Goal: Transaction & Acquisition: Purchase product/service

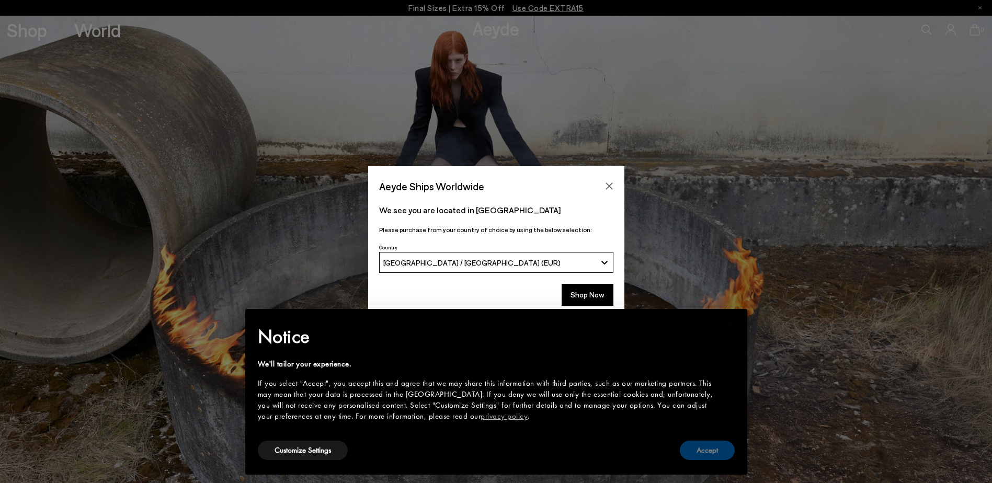
click at [722, 448] on button "Accept" at bounding box center [707, 450] width 55 height 19
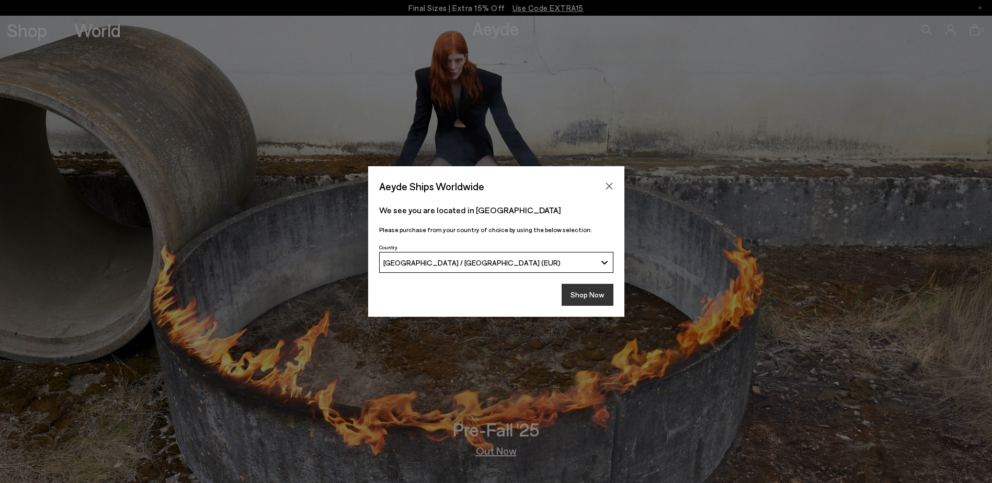
click at [580, 293] on button "Shop Now" at bounding box center [588, 295] width 52 height 22
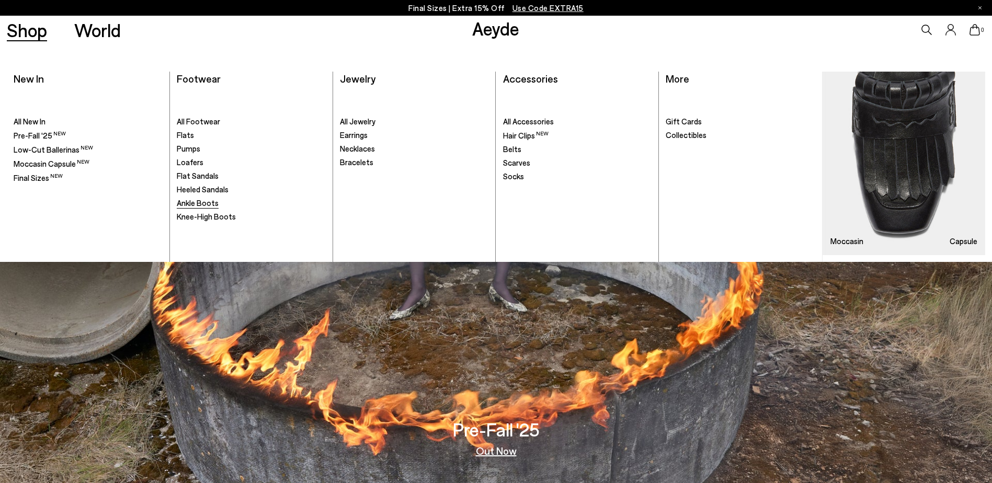
click at [199, 206] on span "Ankle Boots" at bounding box center [198, 202] width 42 height 9
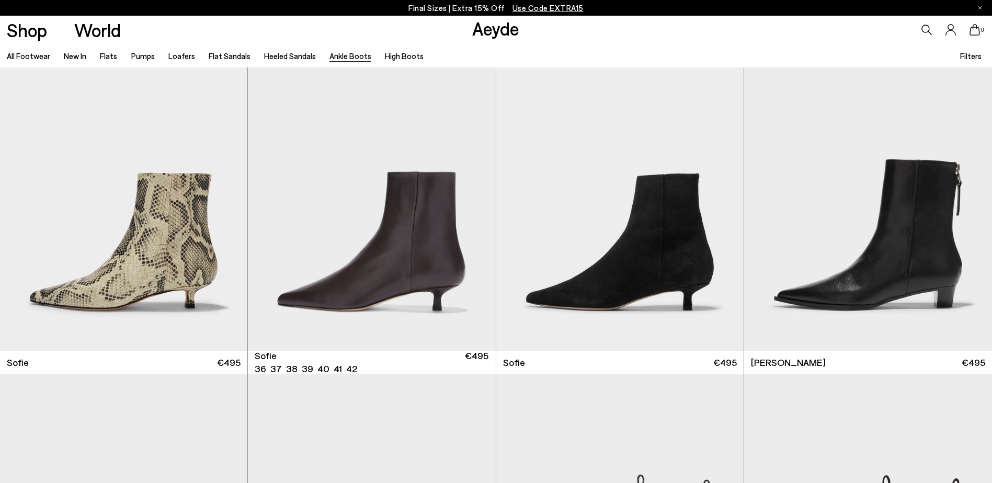
scroll to position [1367, 0]
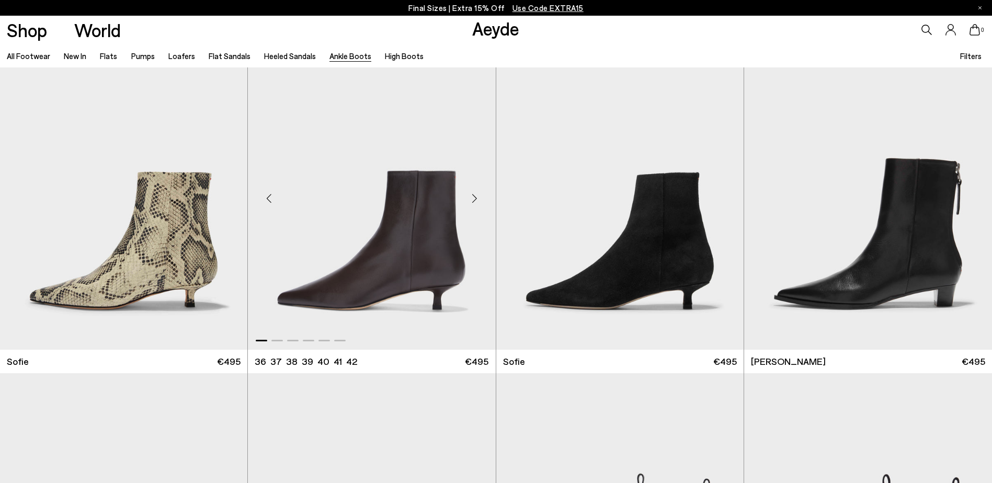
click at [474, 192] on div "Next slide" at bounding box center [474, 198] width 31 height 31
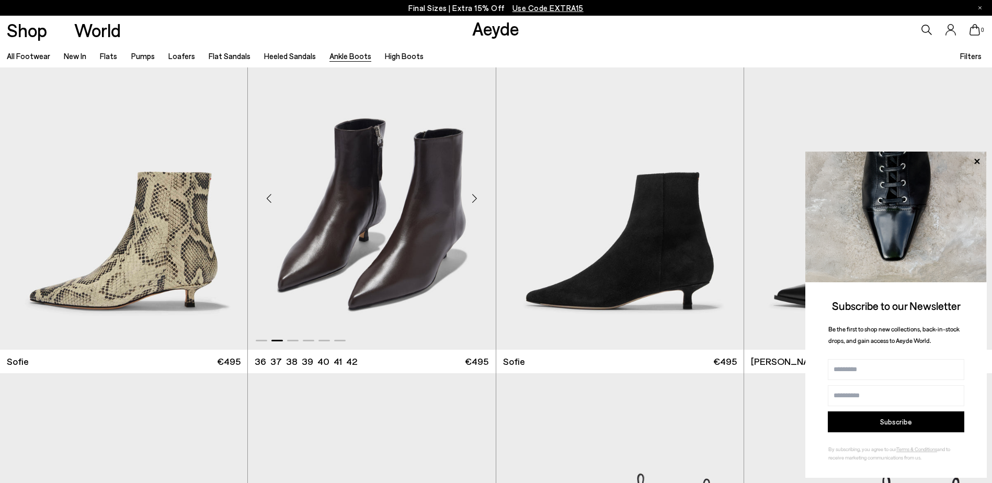
click at [474, 192] on div "Next slide" at bounding box center [474, 198] width 31 height 31
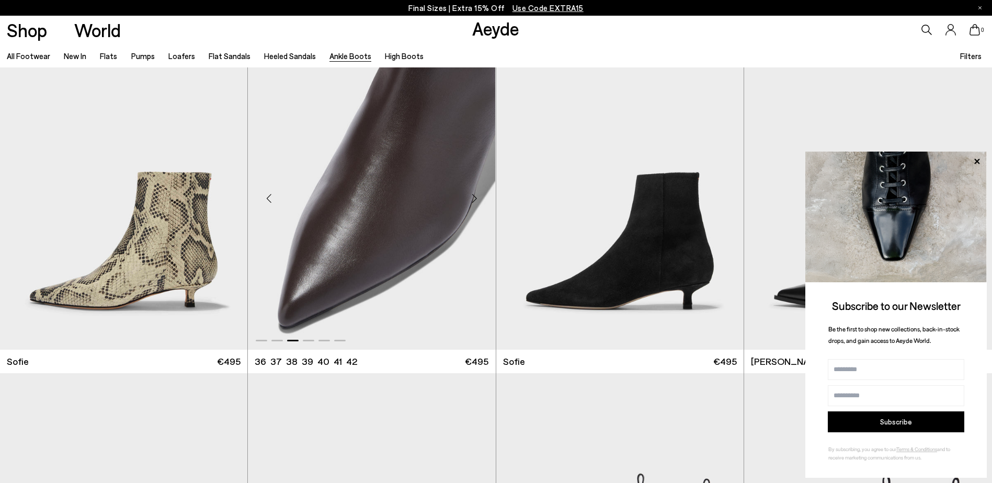
click at [474, 192] on div "Next slide" at bounding box center [474, 198] width 31 height 31
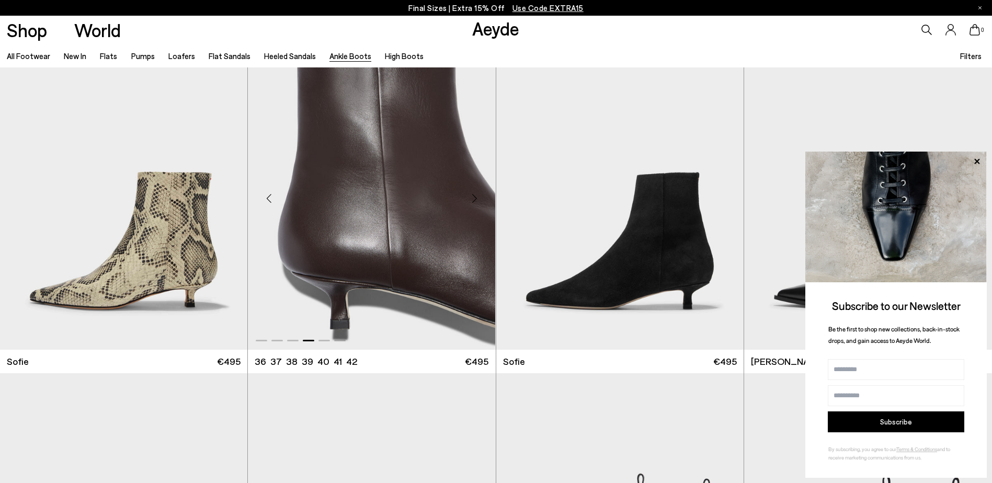
click at [474, 192] on div "Next slide" at bounding box center [474, 198] width 31 height 31
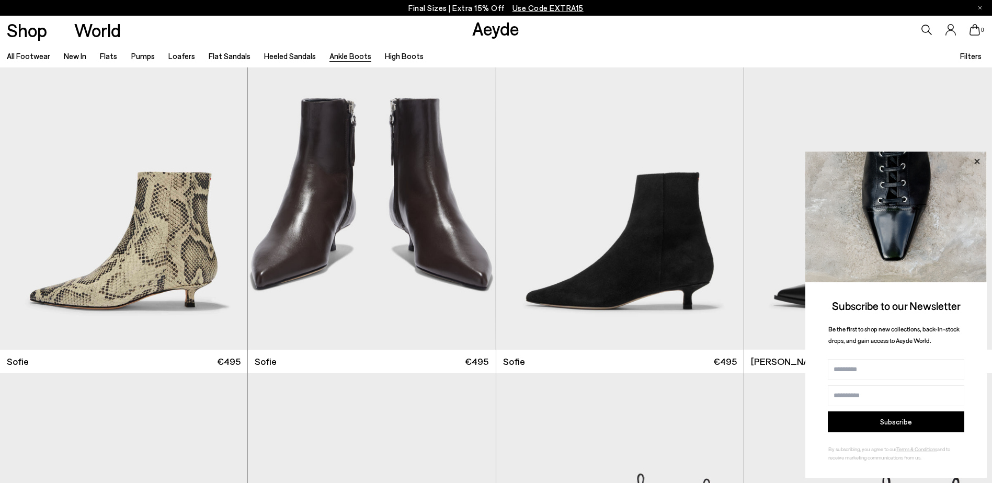
click at [983, 158] on icon at bounding box center [977, 162] width 14 height 14
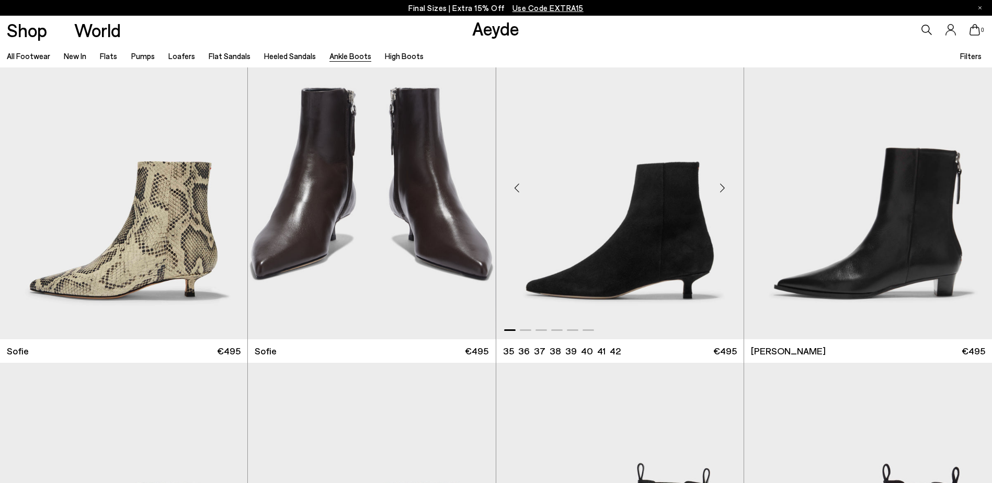
scroll to position [1378, 0]
click at [970, 189] on div "Next slide" at bounding box center [970, 187] width 31 height 31
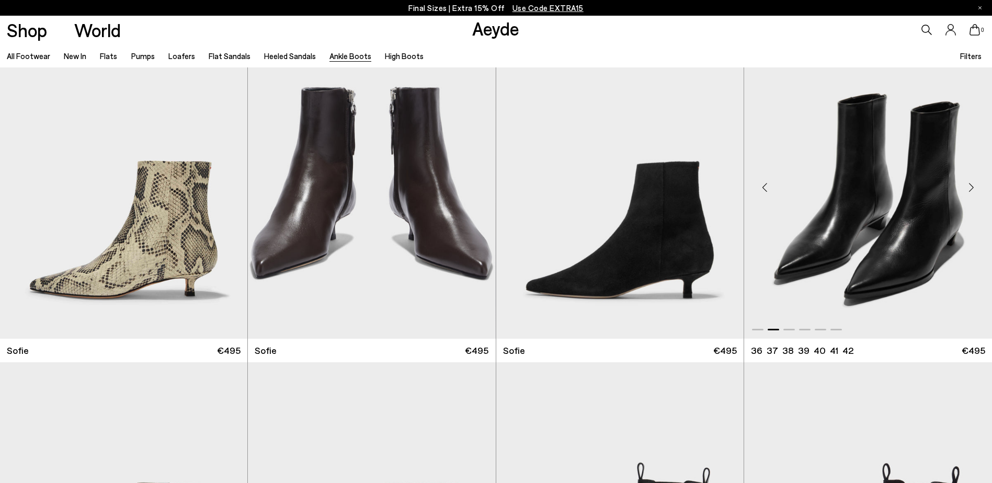
click at [970, 189] on div "Next slide" at bounding box center [970, 187] width 31 height 31
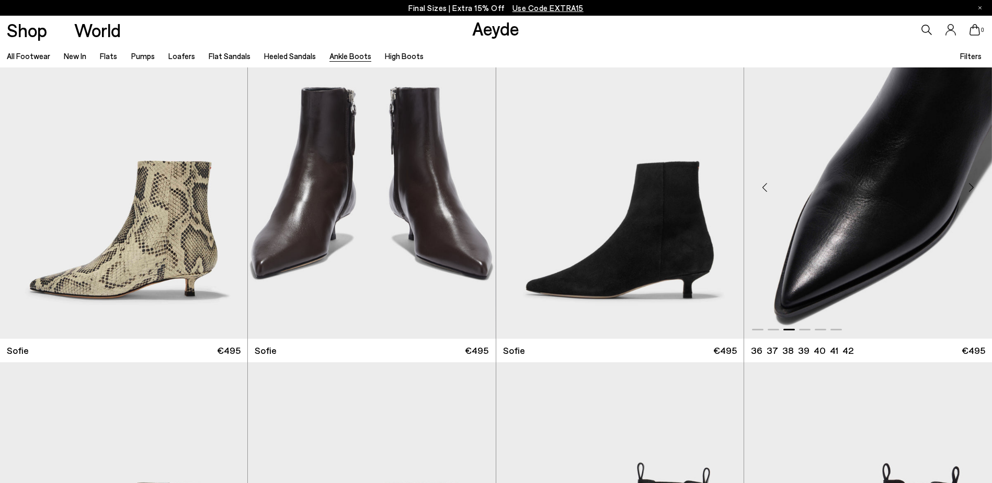
click at [970, 189] on div "Next slide" at bounding box center [970, 187] width 31 height 31
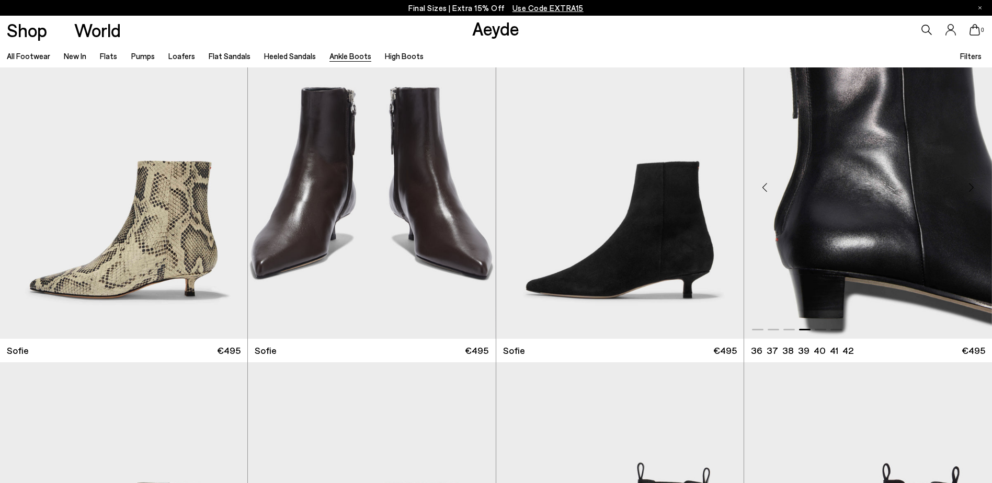
click at [970, 189] on div "Next slide" at bounding box center [970, 187] width 31 height 31
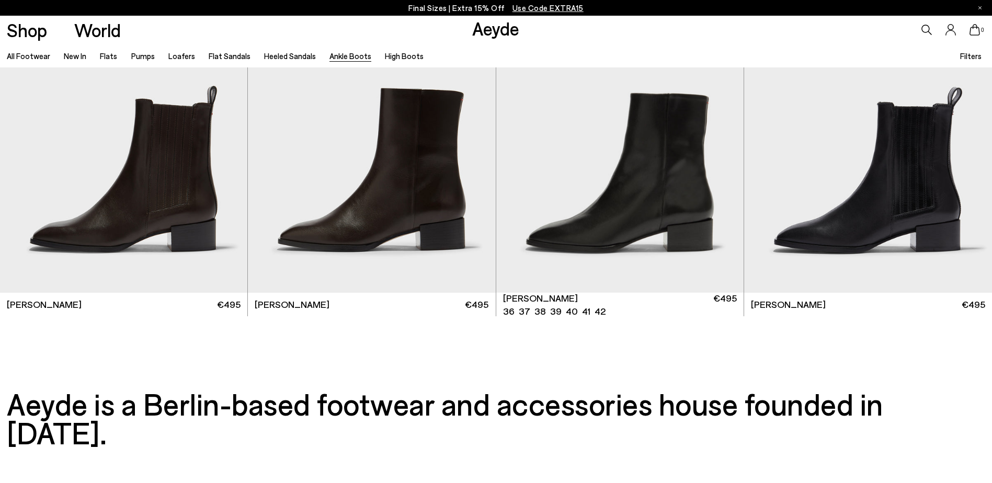
scroll to position [2762, 0]
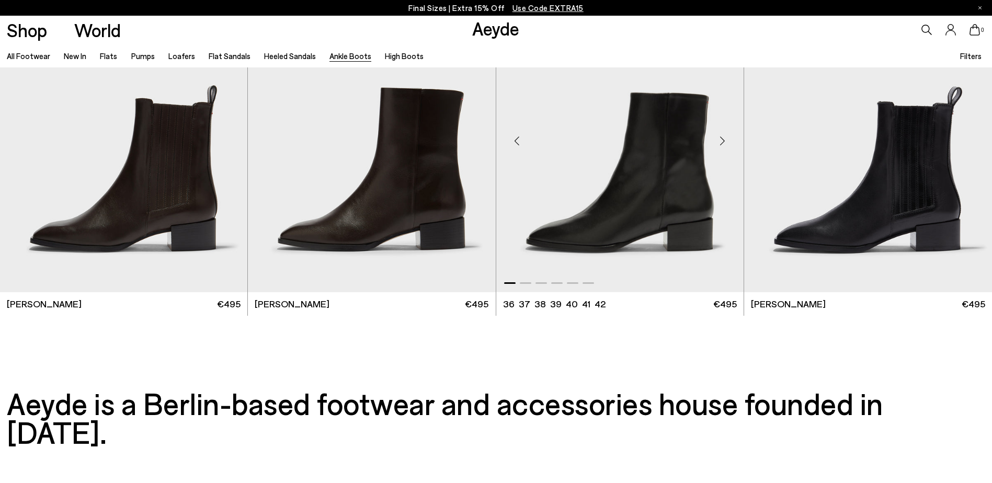
click at [722, 139] on div "Next slide" at bounding box center [722, 141] width 31 height 31
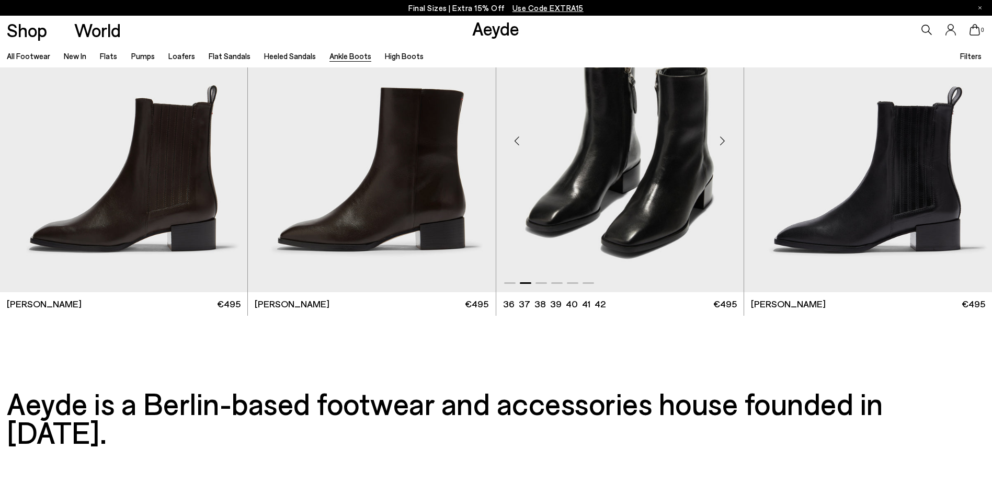
click at [722, 139] on div "Next slide" at bounding box center [722, 141] width 31 height 31
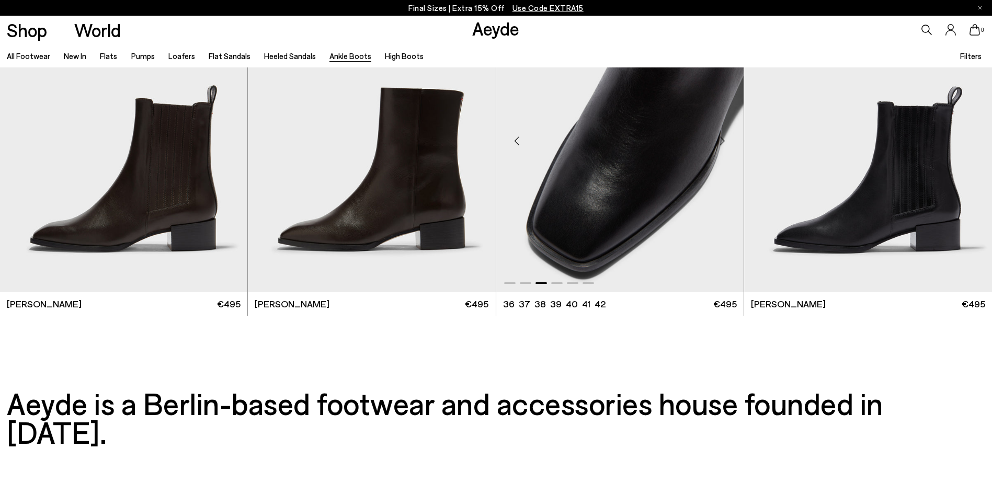
click at [722, 139] on div "Next slide" at bounding box center [722, 141] width 31 height 31
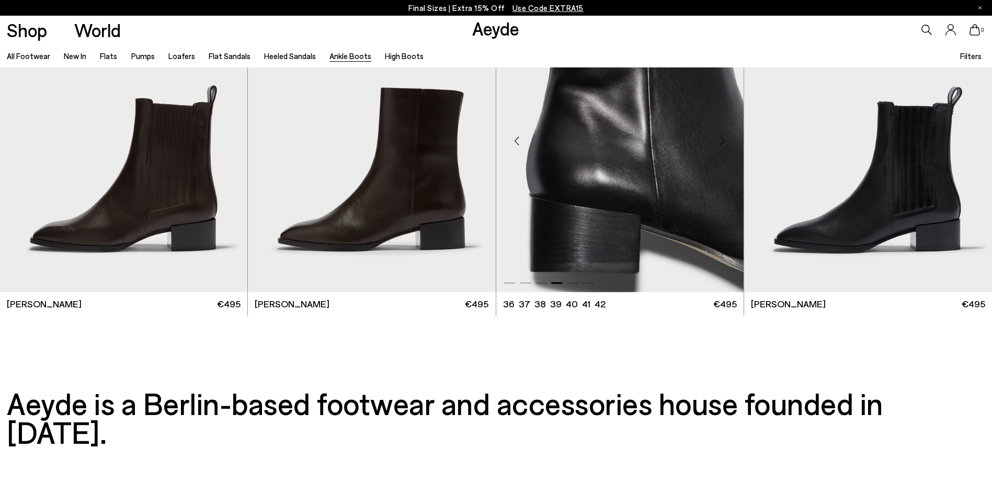
click at [722, 139] on div "Next slide" at bounding box center [722, 141] width 31 height 31
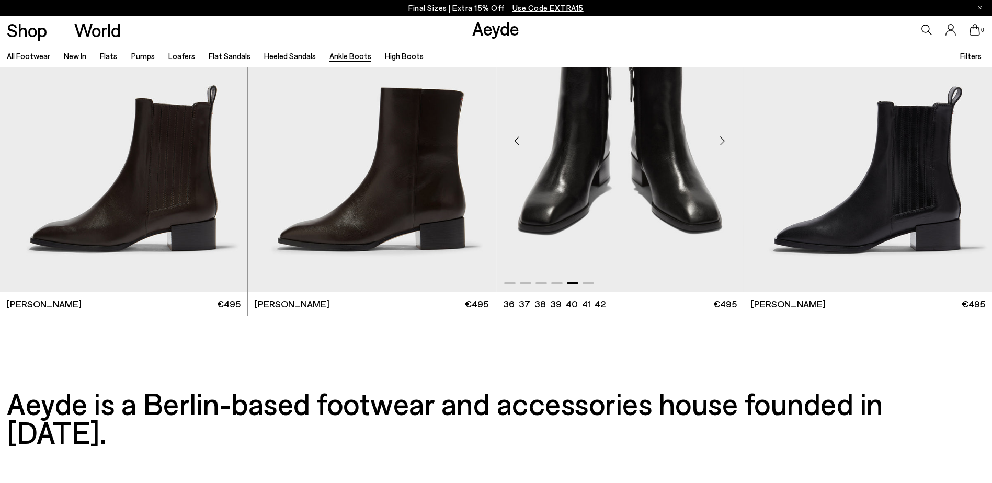
click at [722, 139] on div "Next slide" at bounding box center [722, 141] width 31 height 31
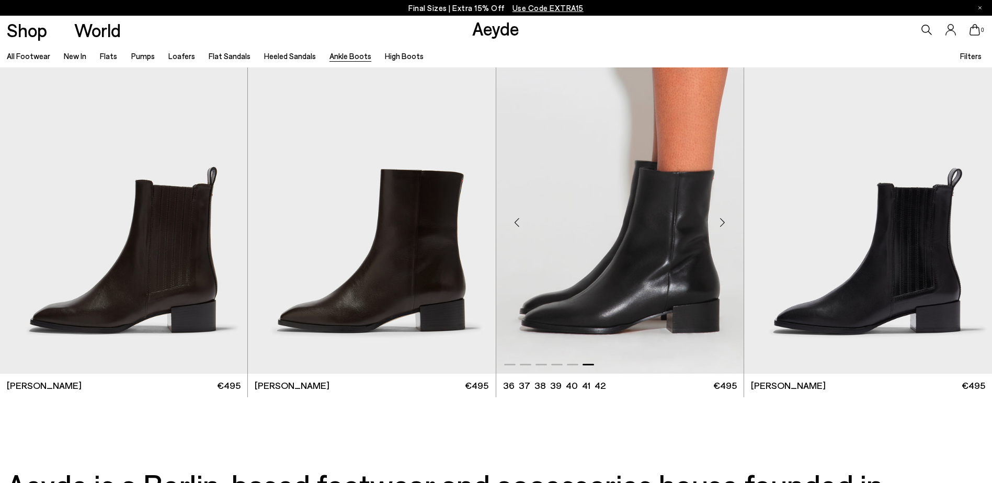
scroll to position [2680, 0]
click at [649, 231] on img "6 / 6" at bounding box center [619, 219] width 247 height 311
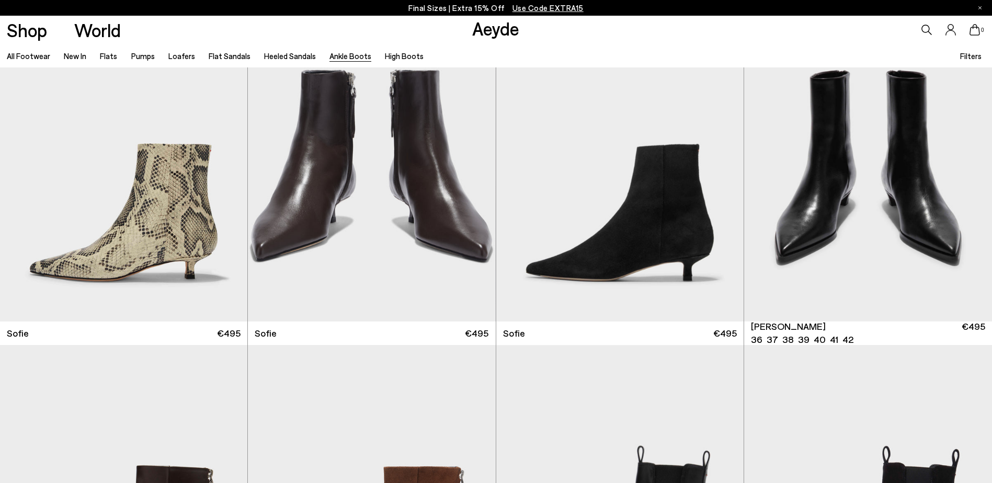
scroll to position [1396, 0]
click at [899, 181] on img "5 / 6" at bounding box center [868, 165] width 248 height 311
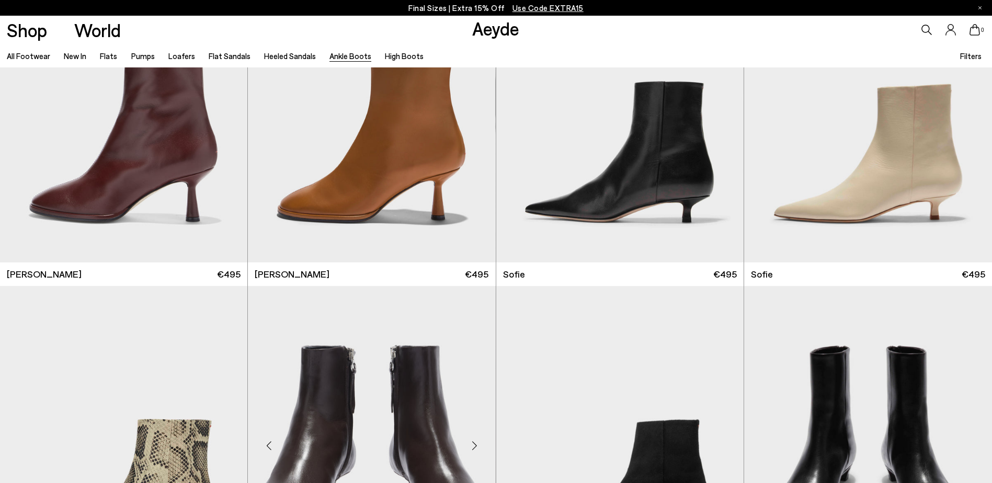
scroll to position [995, 0]
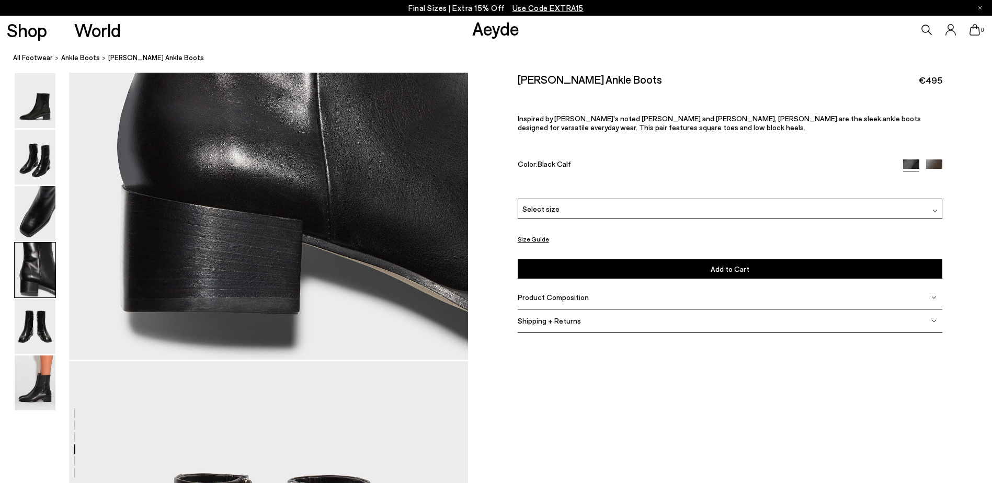
scroll to position [1875, 0]
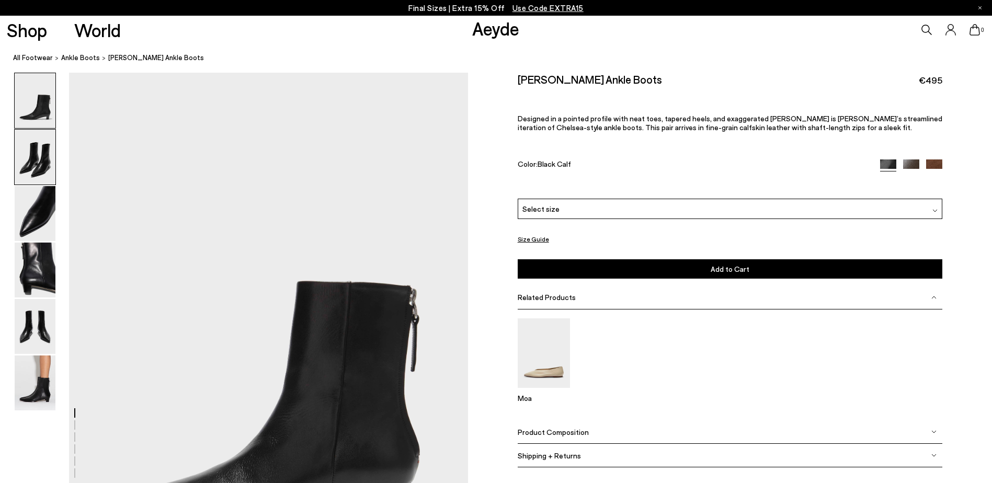
click at [53, 163] on img at bounding box center [35, 157] width 41 height 55
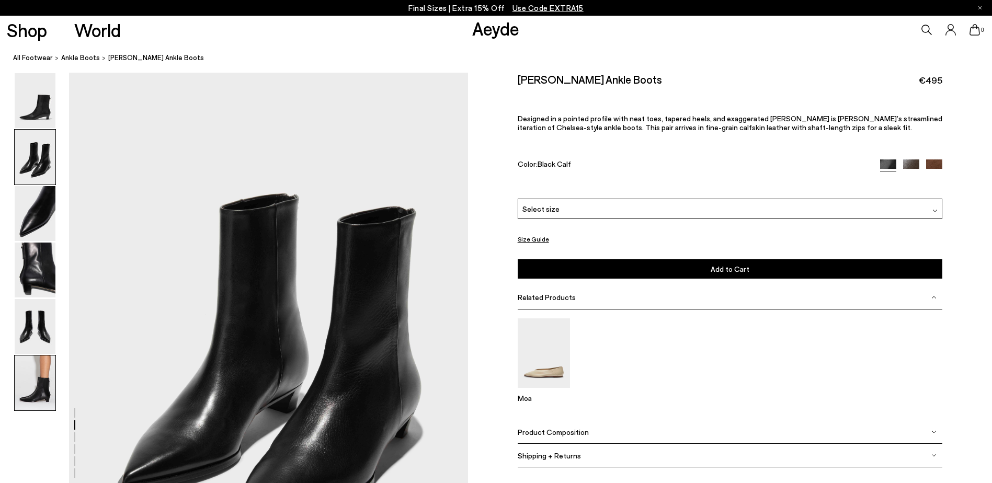
click at [30, 372] on img at bounding box center [35, 383] width 41 height 55
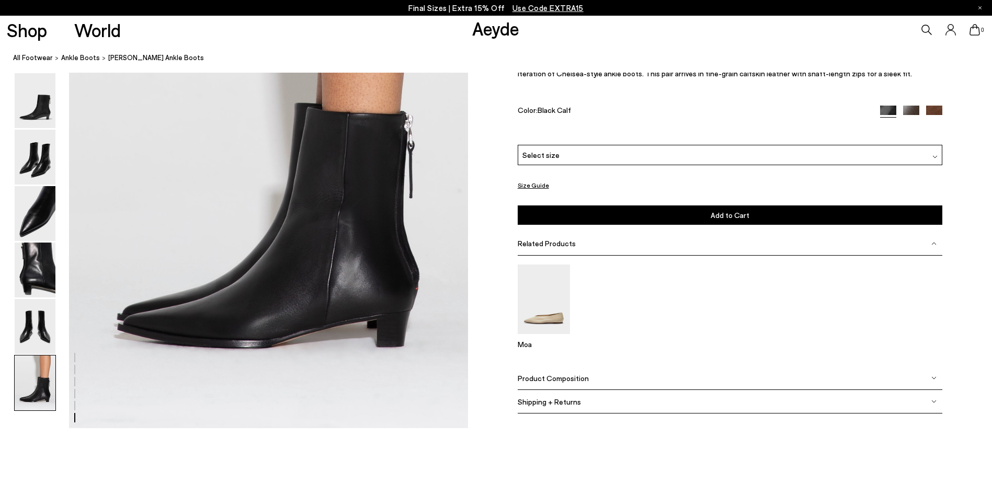
scroll to position [2828, 0]
